Goal: Task Accomplishment & Management: Use online tool/utility

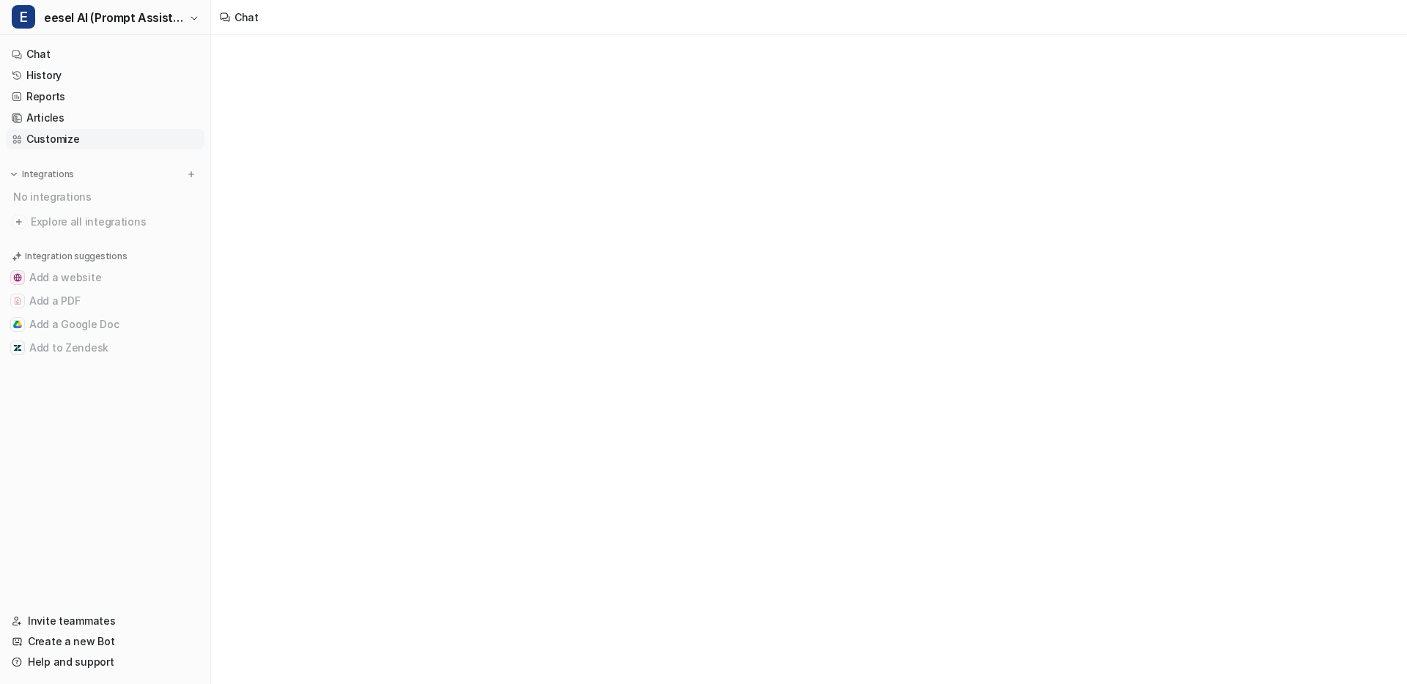
click at [77, 137] on link "Customize" at bounding box center [105, 139] width 199 height 21
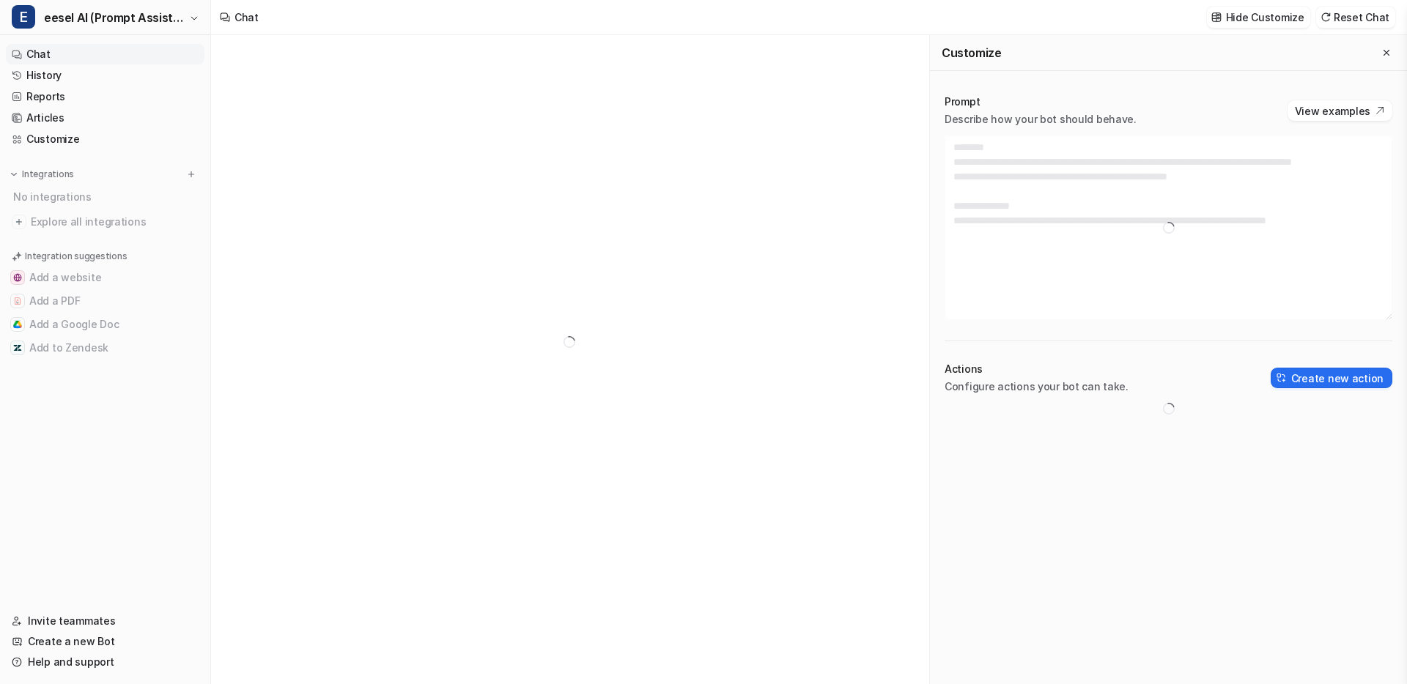
type textarea "**********"
